Goal: Information Seeking & Learning: Learn about a topic

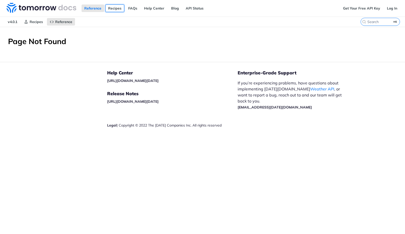
drag, startPoint x: 118, startPoint y: 7, endPoint x: 112, endPoint y: 9, distance: 6.2
click at [118, 7] on link "Recipes" at bounding box center [114, 9] width 19 height 8
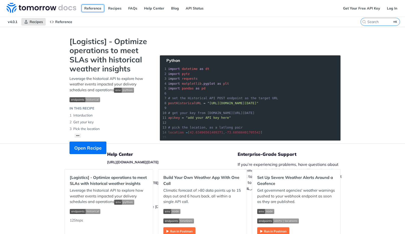
click at [88, 8] on link "Reference" at bounding box center [92, 9] width 23 height 8
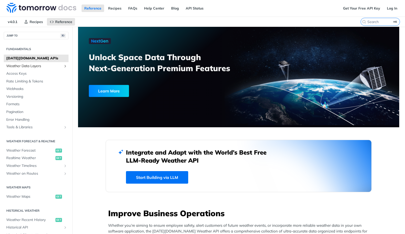
click at [34, 67] on span "Weather Data Layers" at bounding box center [34, 66] width 56 height 5
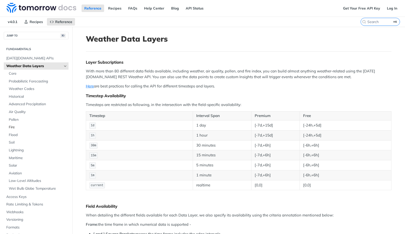
click at [15, 126] on span "Fire" at bounding box center [38, 127] width 58 height 5
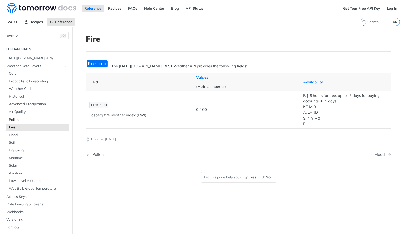
click at [30, 118] on span "Pollen" at bounding box center [38, 119] width 58 height 5
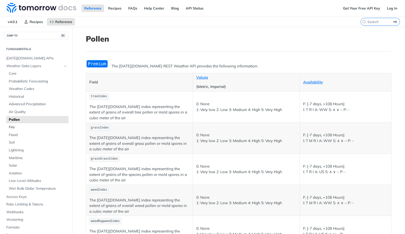
click at [23, 126] on span "Fire" at bounding box center [38, 127] width 58 height 5
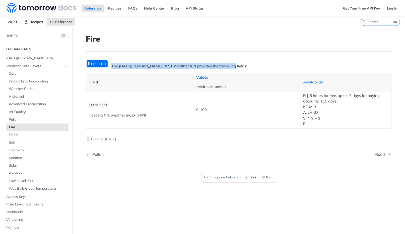
drag, startPoint x: 111, startPoint y: 66, endPoint x: 225, endPoint y: 67, distance: 114.3
click at [225, 67] on p "The Tomorrow.io REST Weather API provides the following fields:" at bounding box center [238, 66] width 305 height 6
click at [197, 68] on p "The Tomorrow.io REST Weather API provides the following fields:" at bounding box center [238, 66] width 305 height 6
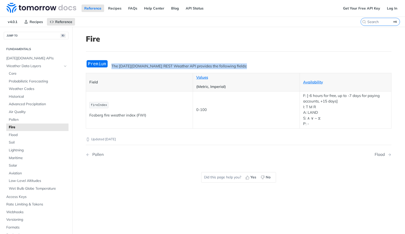
copy div "The Tomorrow.io REST Weather API provides the following fields:"
click at [140, 66] on p "The Tomorrow.io REST Weather API provides the following fields:" at bounding box center [238, 66] width 305 height 6
drag, startPoint x: 139, startPoint y: 66, endPoint x: 195, endPoint y: 62, distance: 55.5
click at [223, 67] on p "The Tomorrow.io REST Weather API provides the following fields:" at bounding box center [238, 66] width 305 height 6
drag, startPoint x: 159, startPoint y: 63, endPoint x: 155, endPoint y: 63, distance: 4.3
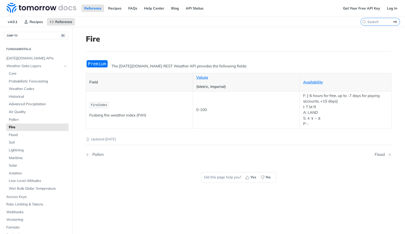
click at [157, 62] on div "The Tomorrow.io REST Weather API provides the following fields: Field Values (M…" at bounding box center [238, 94] width 305 height 69
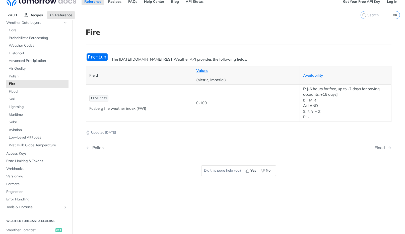
scroll to position [7, 0]
click at [199, 70] on link "Values" at bounding box center [202, 70] width 12 height 5
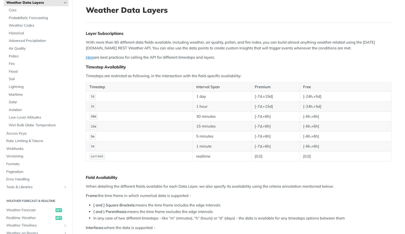
scroll to position [36, 0]
